Goal: Information Seeking & Learning: Stay updated

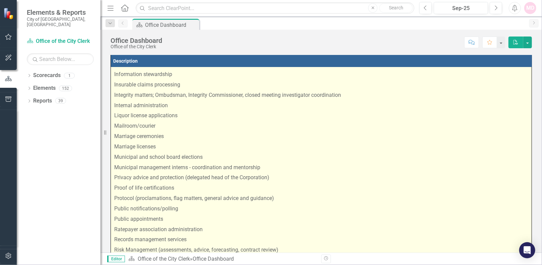
scroll to position [142, 0]
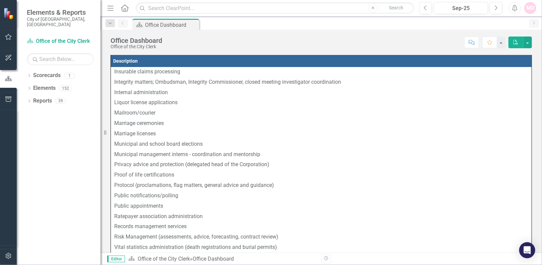
click at [513, 9] on icon "Alerts" at bounding box center [514, 8] width 7 height 7
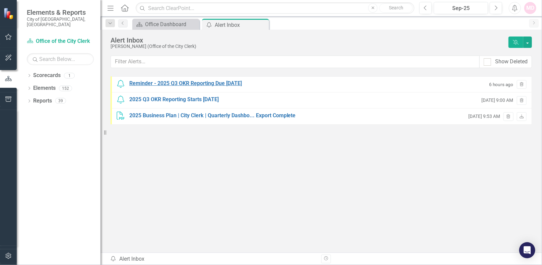
click at [210, 84] on div "Reminder - 2025 Q3 OKR Reporting Due [DATE]" at bounding box center [185, 84] width 112 height 8
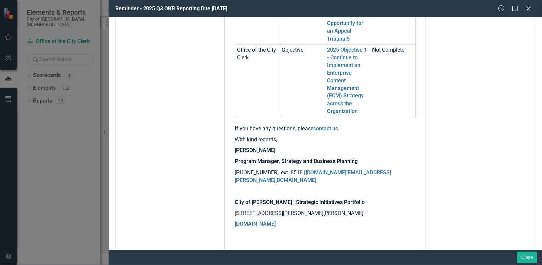
scroll to position [1062, 0]
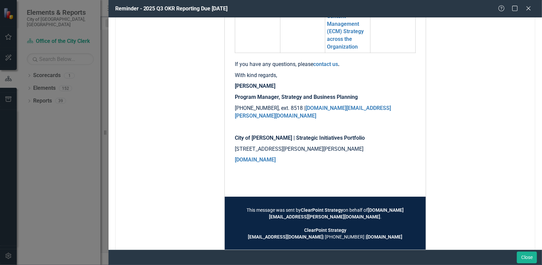
click at [49, 136] on div "Reminder - 2025 Q3 OKR Reporting Due [DATE] Help Maximize Close From [EMAIL_ADD…" at bounding box center [271, 132] width 542 height 265
click at [524, 261] on button "Close" at bounding box center [526, 257] width 20 height 12
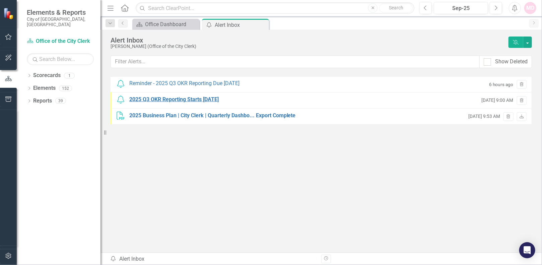
click at [164, 99] on div "2025 Q3 OKR Reporting Starts [DATE]" at bounding box center [173, 100] width 89 height 8
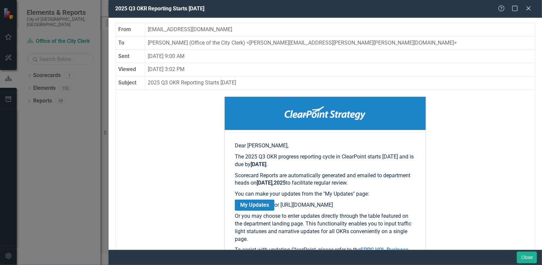
drag, startPoint x: 527, startPoint y: 11, endPoint x: 420, endPoint y: 56, distance: 116.4
click at [527, 11] on icon "Close" at bounding box center [528, 8] width 7 height 5
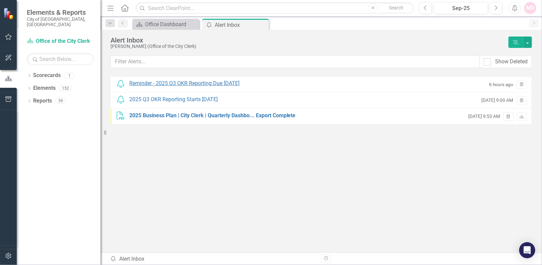
click at [160, 83] on div "Reminder - 2025 Q3 OKR Reporting Due [DATE]" at bounding box center [184, 84] width 110 height 8
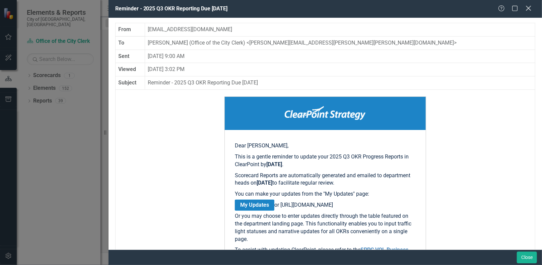
click at [527, 9] on icon at bounding box center [527, 8] width 5 height 5
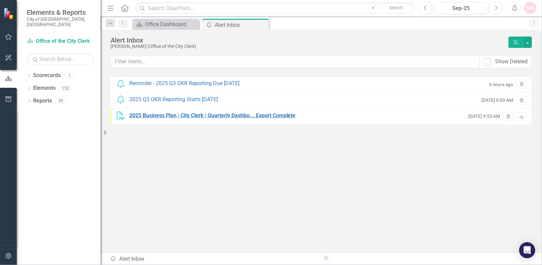
click at [210, 117] on div "2025 Business Plan | City Clerk | Quarterly Dashbo... Export Complete" at bounding box center [212, 116] width 166 height 8
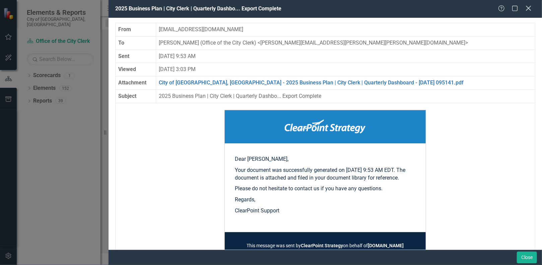
click at [525, 9] on icon "Close" at bounding box center [528, 8] width 8 height 6
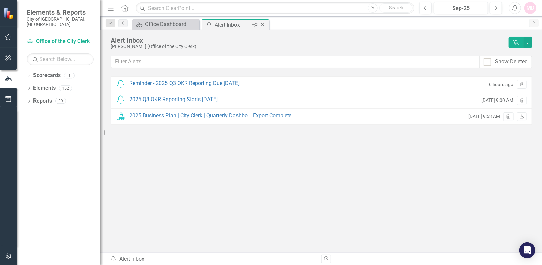
click at [260, 23] on icon "Close" at bounding box center [262, 24] width 7 height 5
